Goal: Browse casually

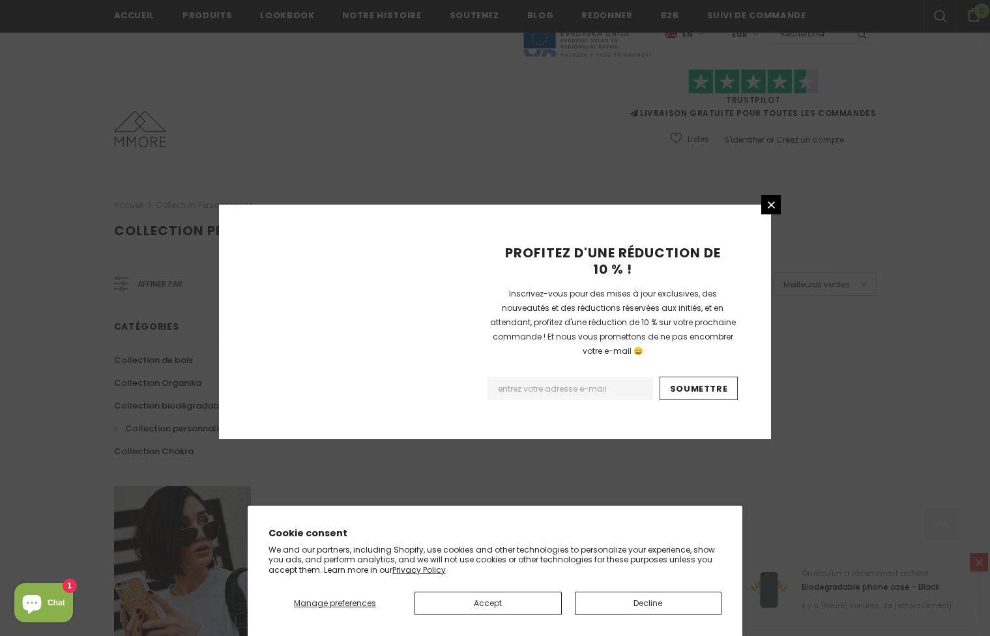
scroll to position [731, 0]
